Goal: Task Accomplishment & Management: Use online tool/utility

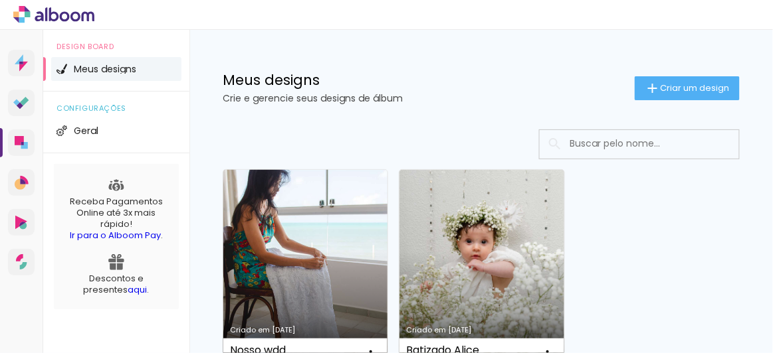
click at [316, 258] on link "Criado em [DATE]" at bounding box center [305, 272] width 164 height 204
